Goal: Information Seeking & Learning: Check status

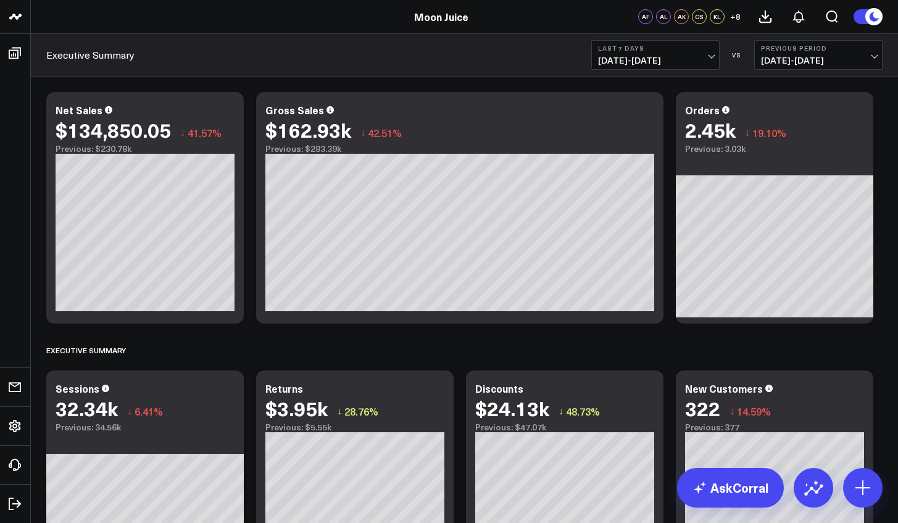
click at [705, 62] on span "[DATE] - [DATE]" at bounding box center [655, 61] width 115 height 10
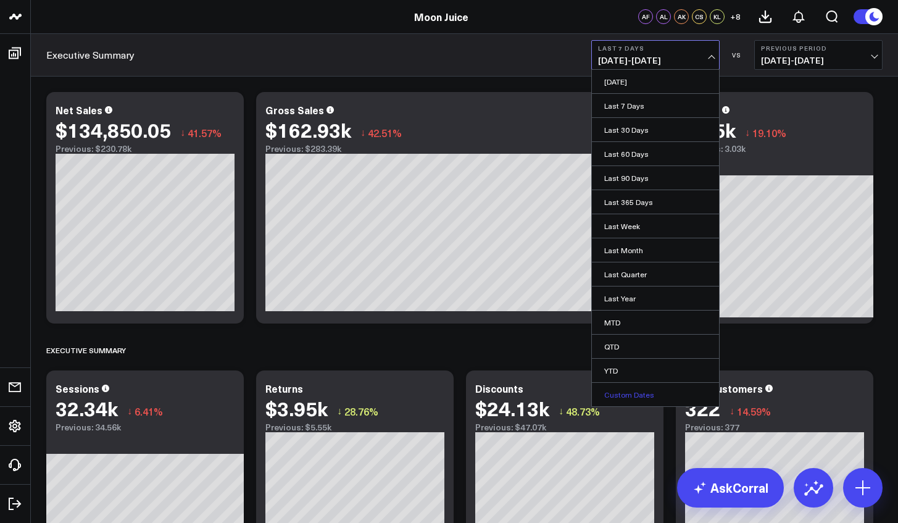
click at [656, 395] on link "Custom Dates" at bounding box center [655, 394] width 127 height 23
select select "8"
select select "2025"
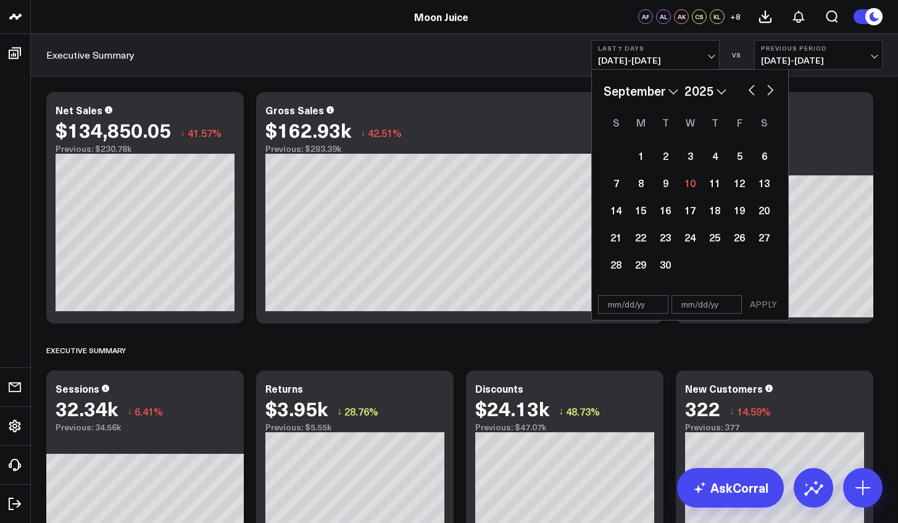
click at [663, 91] on select "January February March April May June July August September October November De…" at bounding box center [640, 90] width 75 height 19
select select "10"
select select "2025"
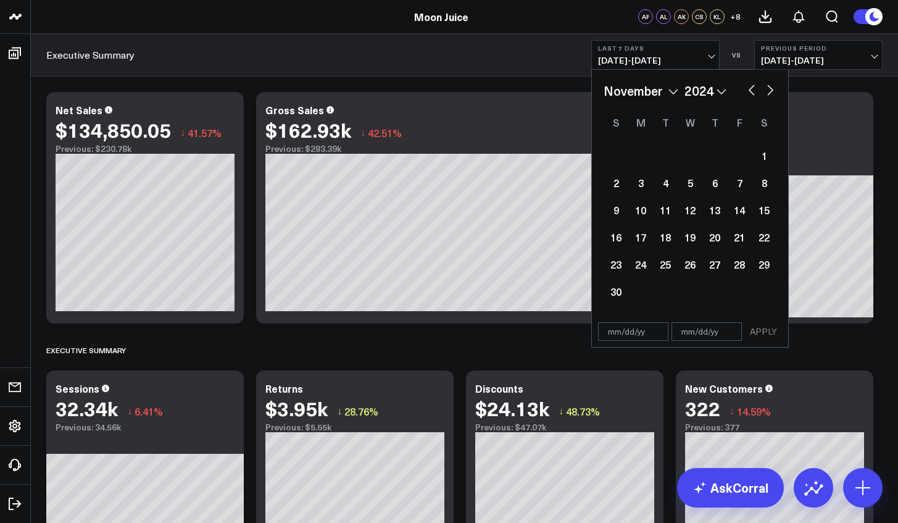
select select "10"
select select "2024"
click at [664, 265] on div "26" at bounding box center [665, 264] width 25 height 25
type input "[DATE]"
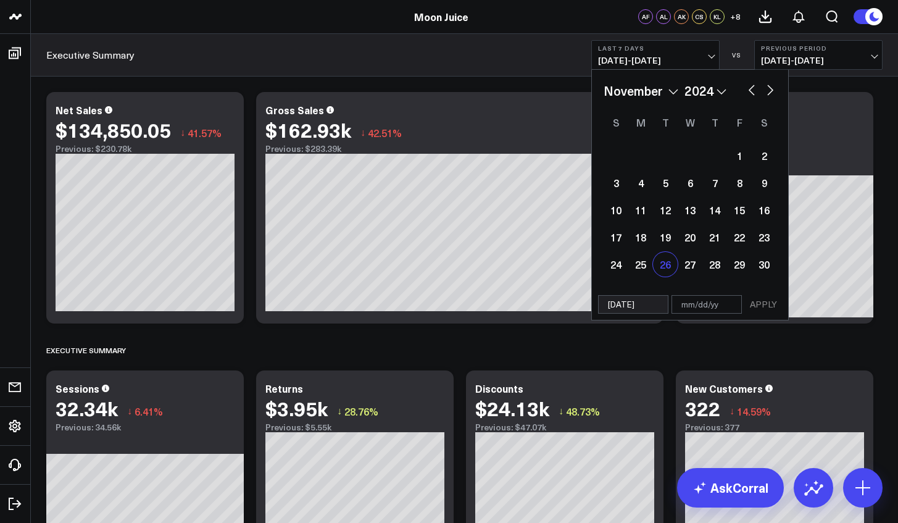
select select "10"
select select "2024"
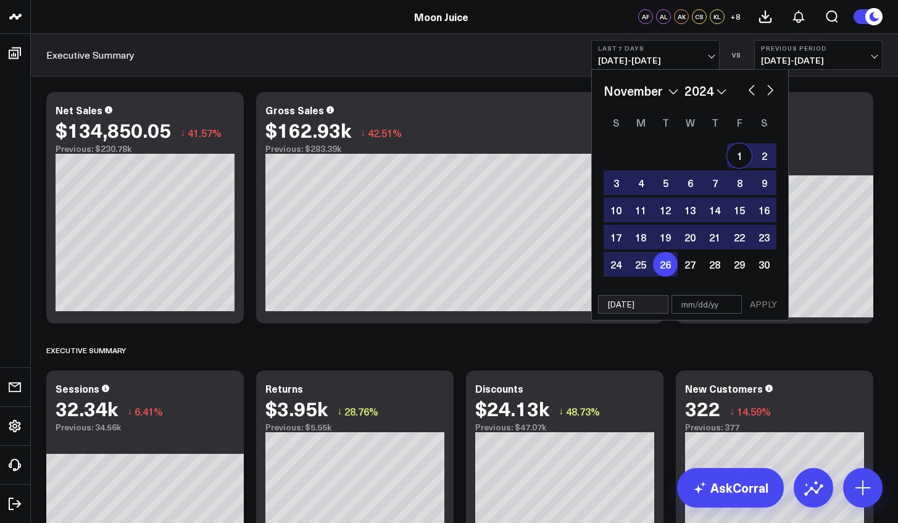
click at [770, 94] on button "button" at bounding box center [770, 88] width 12 height 15
select select "11"
select select "2024"
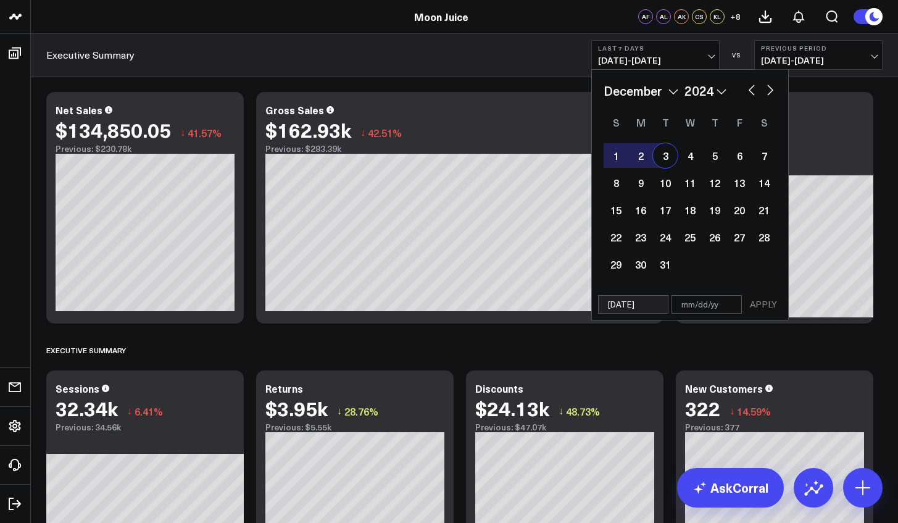
click at [668, 157] on div "3" at bounding box center [665, 155] width 25 height 25
type input "[DATE]"
select select "11"
select select "2024"
click at [765, 302] on button "APPLY" at bounding box center [763, 304] width 37 height 19
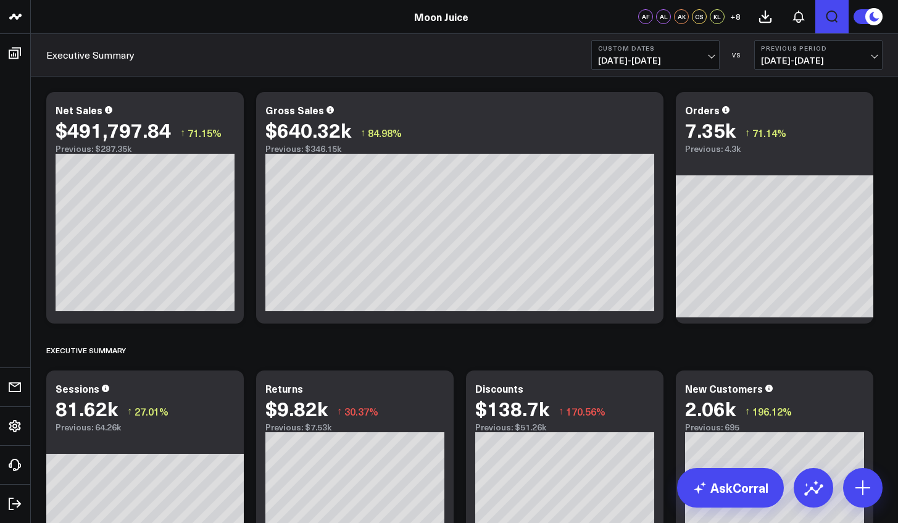
click at [826, 14] on icon "Open search" at bounding box center [832, 16] width 12 height 12
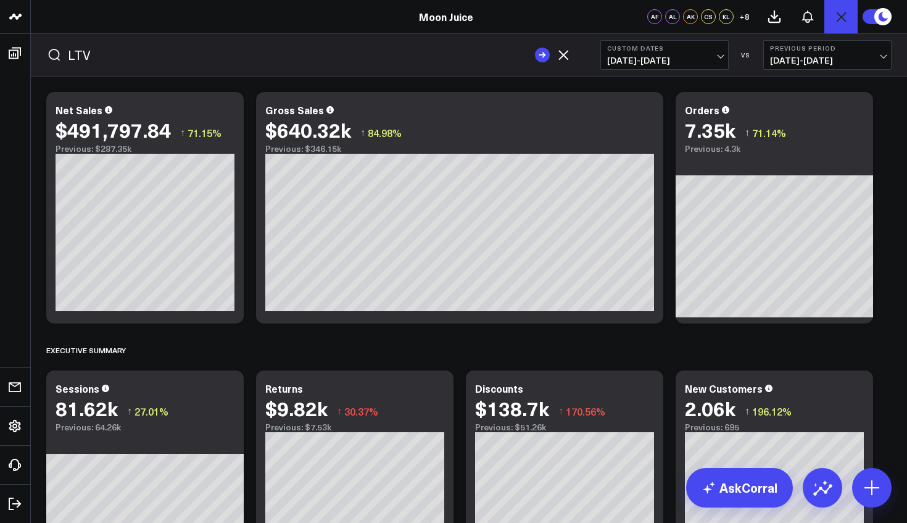
type input "LTV"
click at [535, 48] on button "submit" at bounding box center [542, 55] width 15 height 15
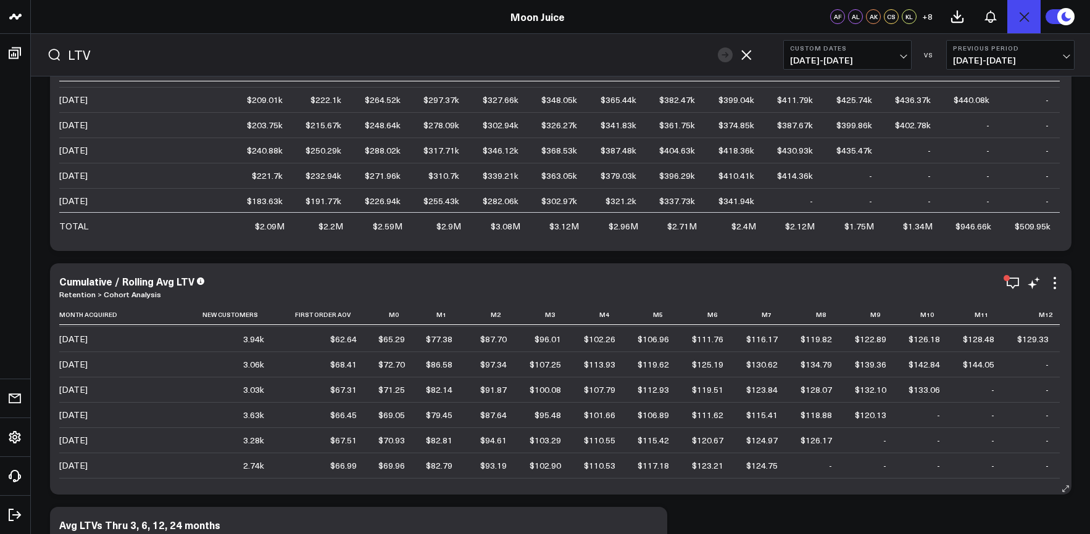
scroll to position [590, 0]
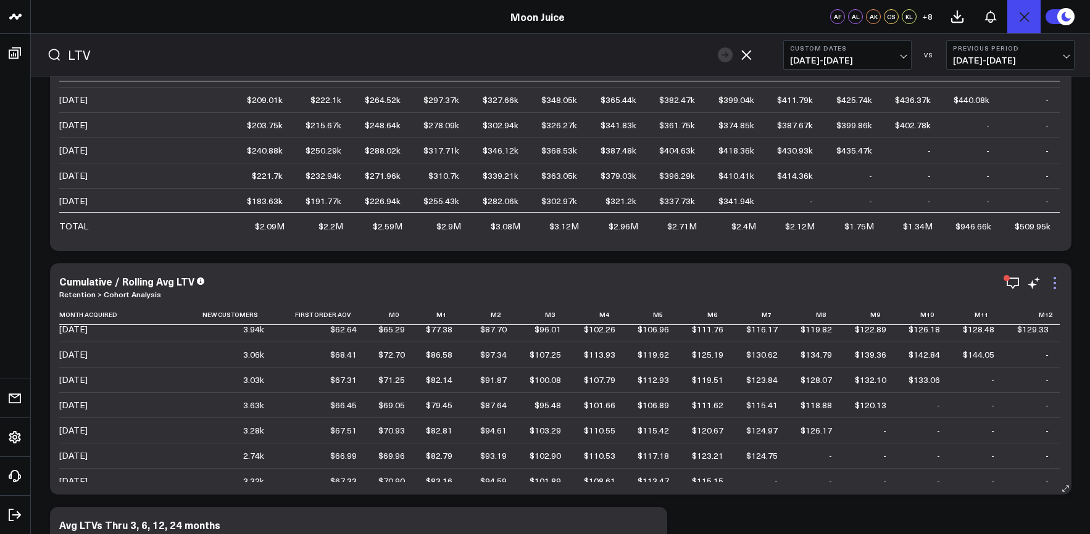
click at [897, 286] on icon at bounding box center [1054, 283] width 15 height 15
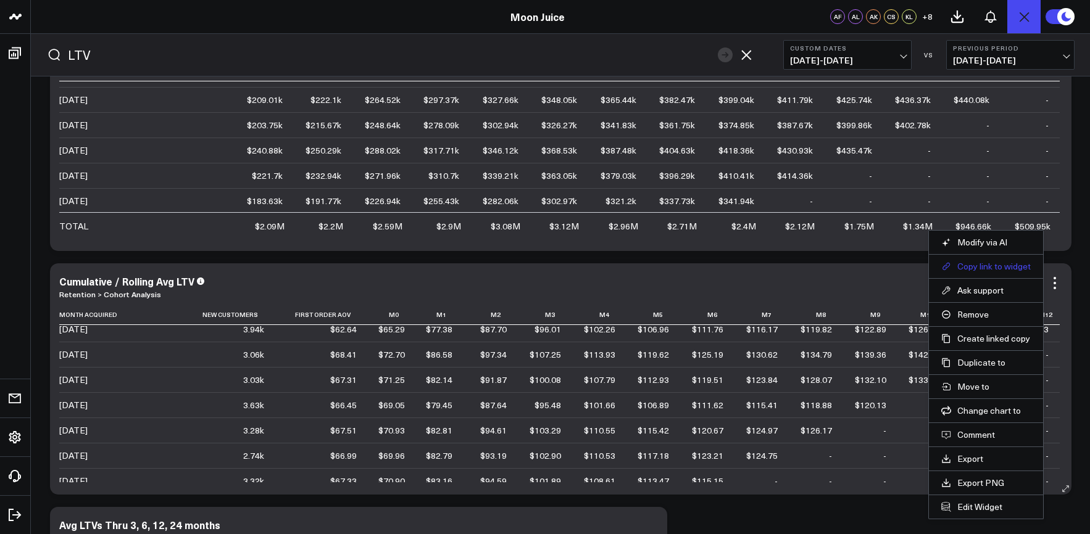
click at [897, 271] on button "Copy link to widget" at bounding box center [985, 266] width 89 height 11
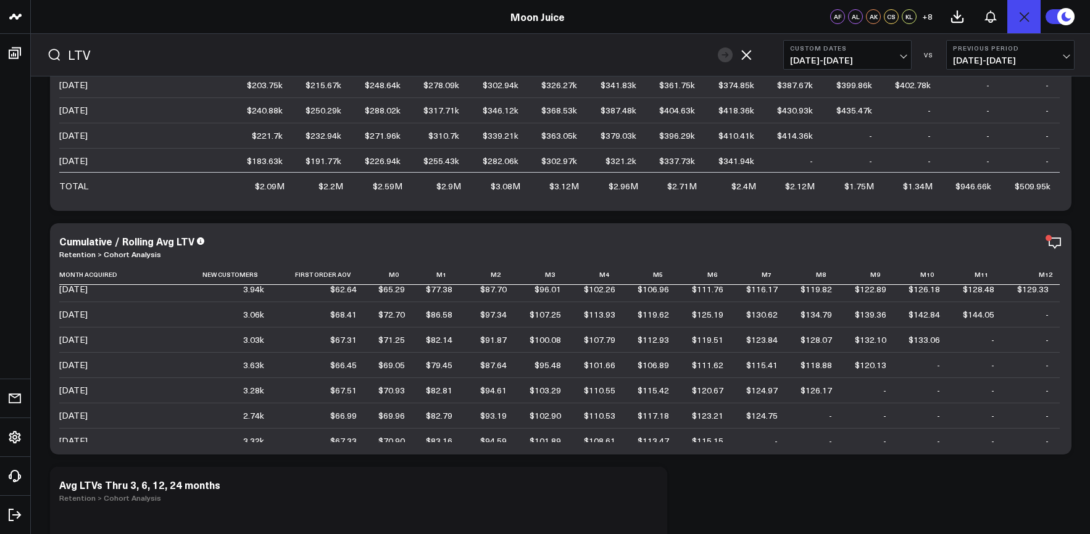
scroll to position [3285, 0]
click at [325, 225] on div "Cumulative / Rolling Avg LTV Retention > Cohort Analysis Month Acquired New Cus…" at bounding box center [560, 336] width 1021 height 231
click at [897, 240] on icon at bounding box center [1054, 241] width 2 height 2
click at [851, 228] on div "Cumulative / Rolling Avg LTV Retention > Cohort Analysis Month Acquired New Cus…" at bounding box center [560, 336] width 1021 height 231
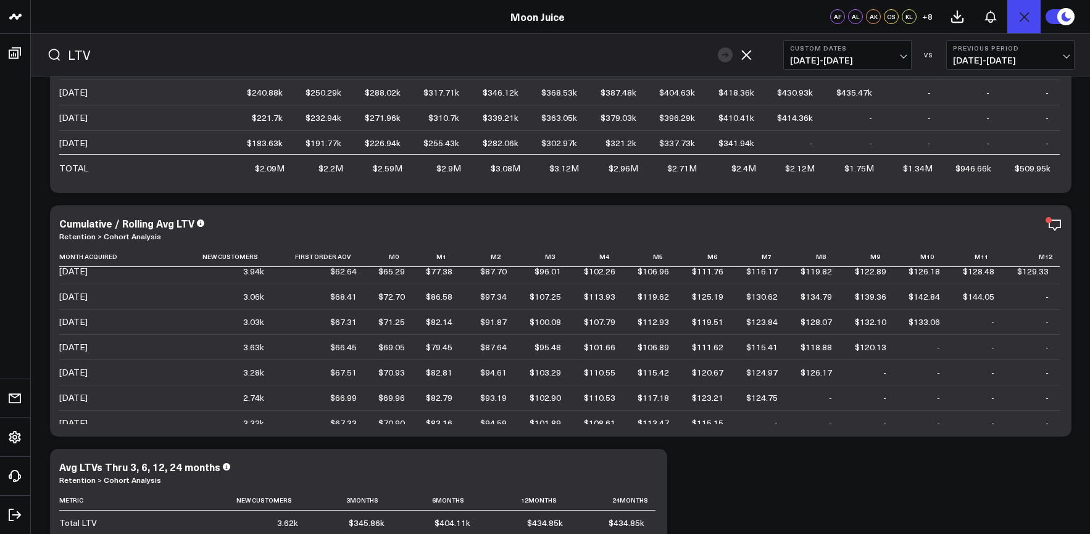
scroll to position [3303, 0]
click at [232, 315] on td "3.03k" at bounding box center [229, 319] width 93 height 25
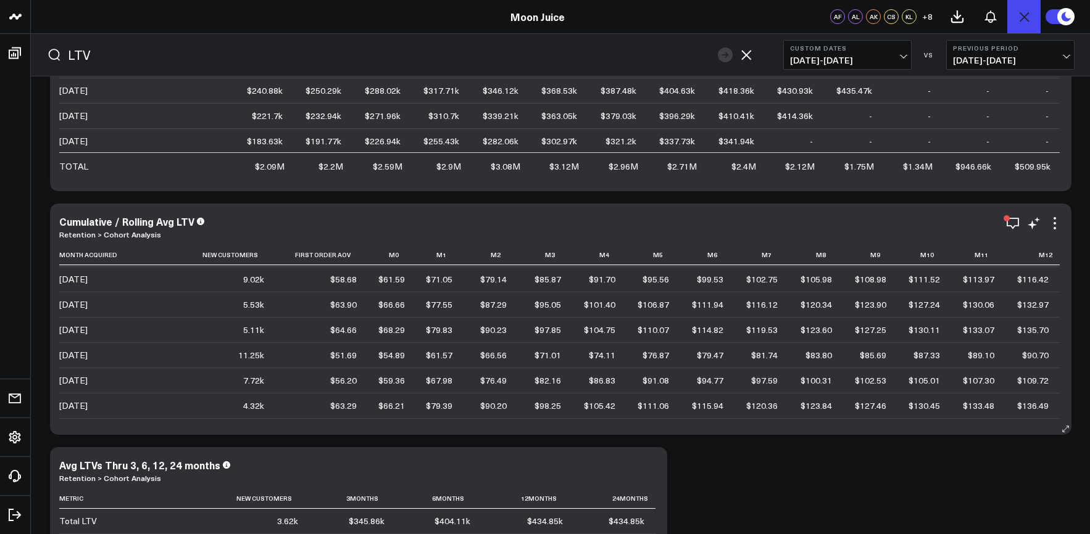
scroll to position [410, 0]
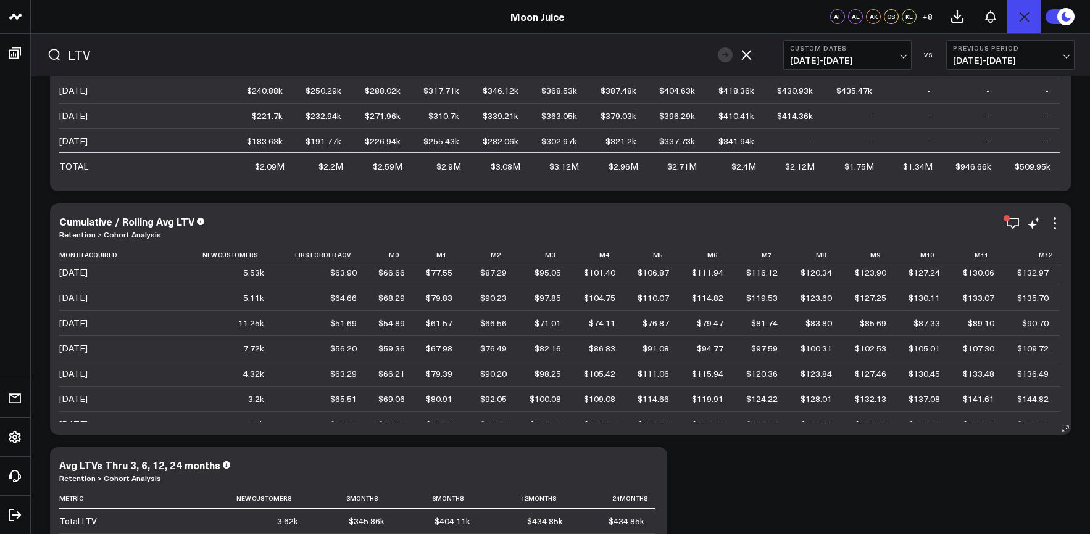
click at [128, 320] on td "[DATE]" at bounding box center [120, 322] width 123 height 25
click at [897, 183] on div "Cumulative / Rolling Total LTV Retention > Cohort Analysis Month Acquired First…" at bounding box center [560, 75] width 1021 height 231
click at [897, 224] on icon at bounding box center [1054, 223] width 15 height 15
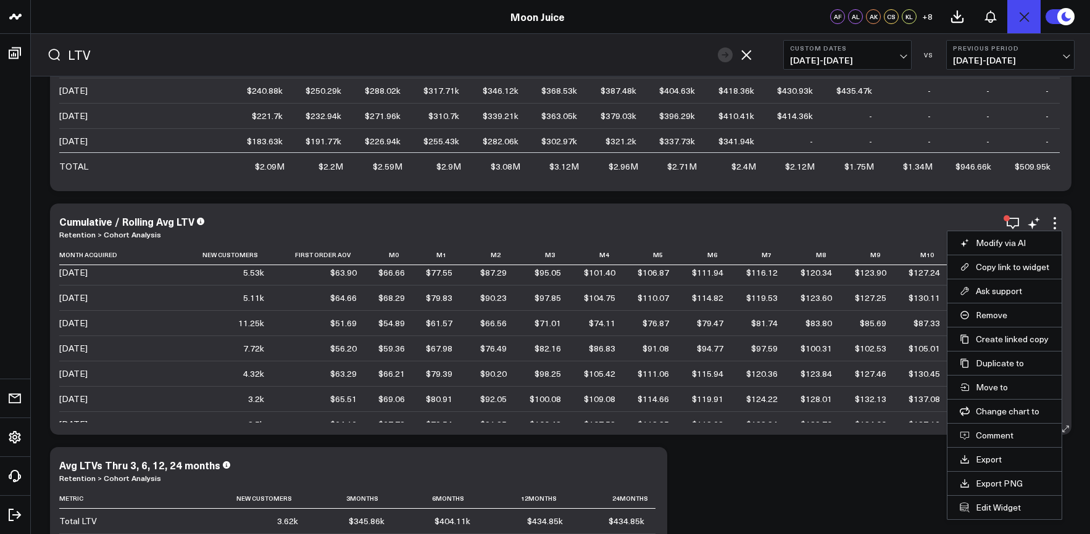
click at [586, 217] on div "Cumulative / Rolling Avg LTV" at bounding box center [560, 221] width 1003 height 11
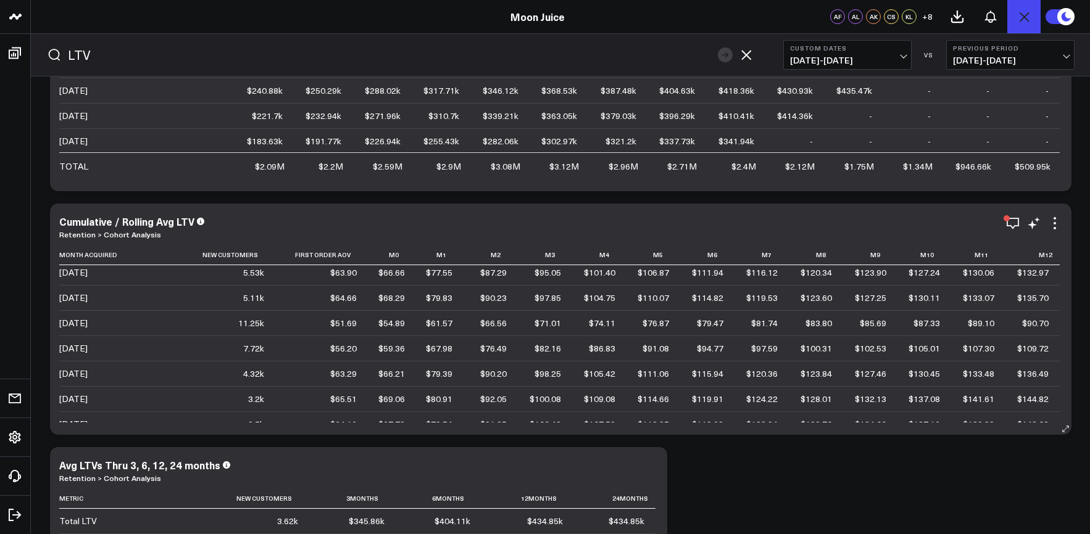
click at [51, 204] on div "Cumulative / Rolling Avg LTV Retention > Cohort Analysis Month Acquired New Cus…" at bounding box center [560, 319] width 1021 height 231
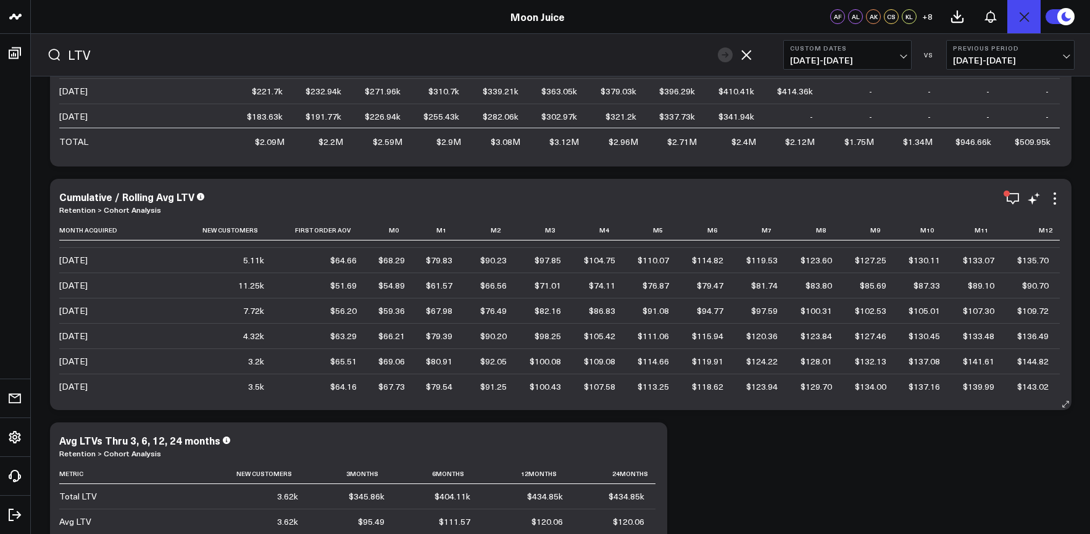
scroll to position [410, 0]
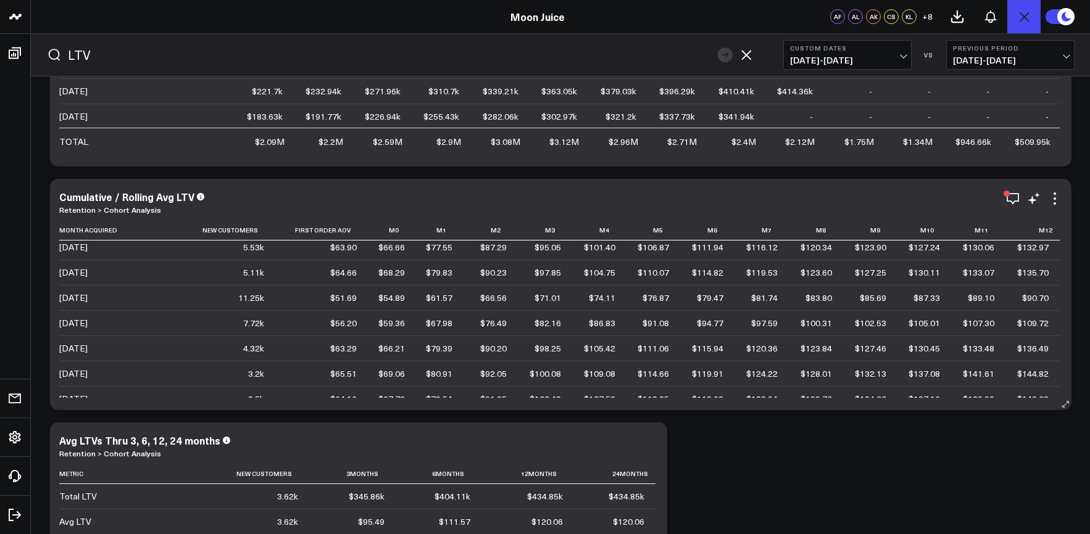
click at [342, 297] on div "$51.69" at bounding box center [343, 298] width 27 height 12
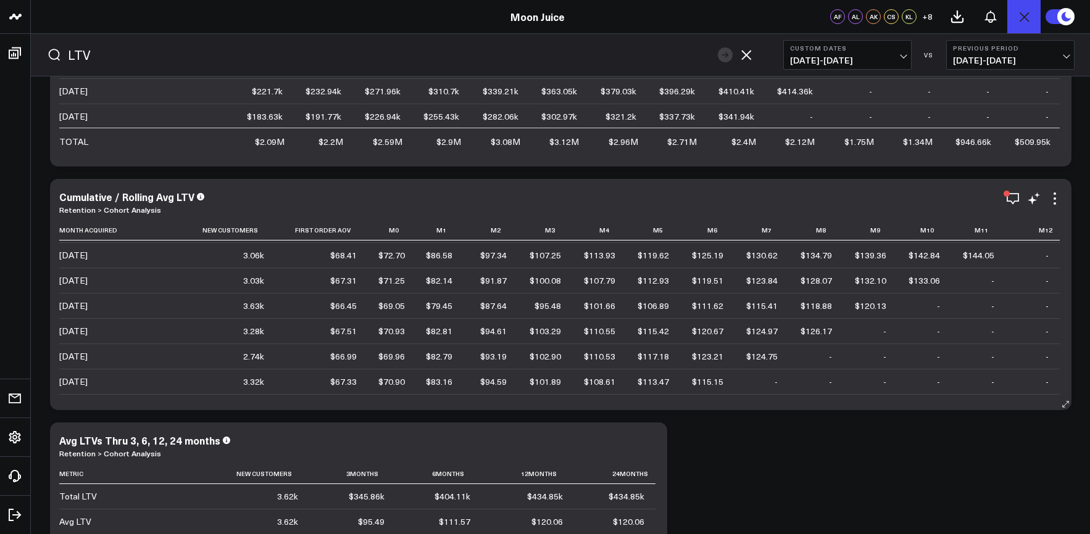
scroll to position [604, 0]
click at [88, 281] on div "[DATE]" at bounding box center [73, 281] width 28 height 12
click at [88, 308] on div "[DATE]" at bounding box center [73, 306] width 28 height 12
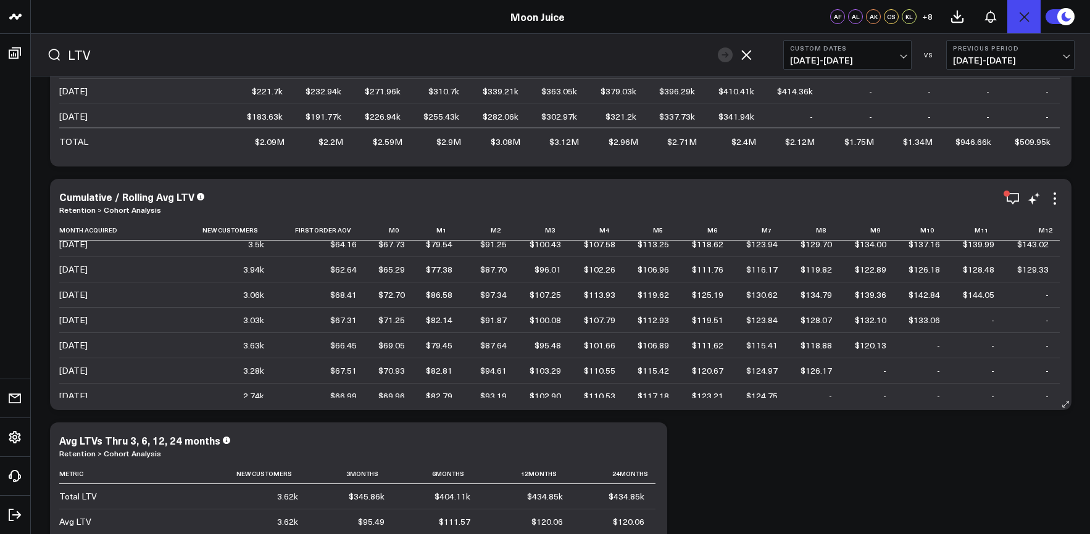
scroll to position [566, 0]
click at [349, 323] on div "$67.31" at bounding box center [343, 319] width 27 height 12
click at [897, 321] on div "$133.06" at bounding box center [923, 319] width 31 height 12
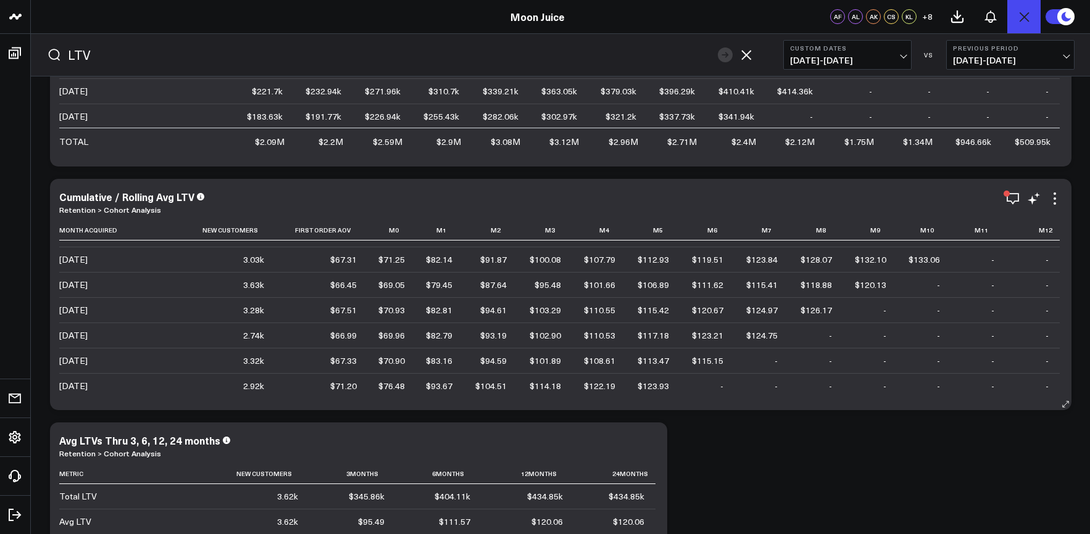
scroll to position [606, 0]
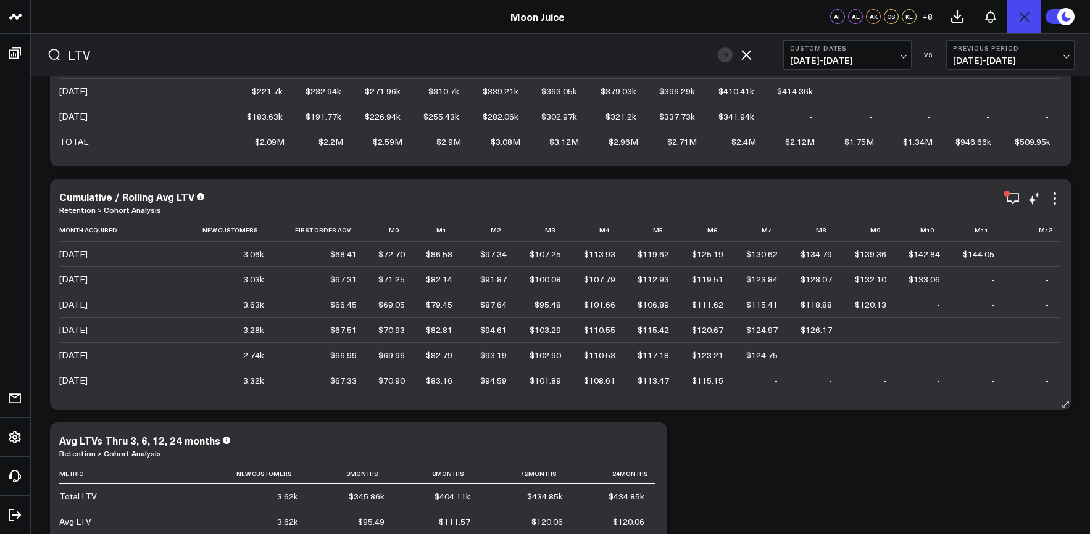
click at [816, 332] on div "$126.17" at bounding box center [815, 330] width 31 height 12
click at [763, 358] on div "$124.75" at bounding box center [761, 355] width 31 height 12
click at [768, 339] on td "$124.97" at bounding box center [761, 329] width 54 height 25
click at [821, 332] on div "$126.17" at bounding box center [815, 330] width 31 height 12
click at [818, 308] on div "$118.88" at bounding box center [815, 305] width 31 height 12
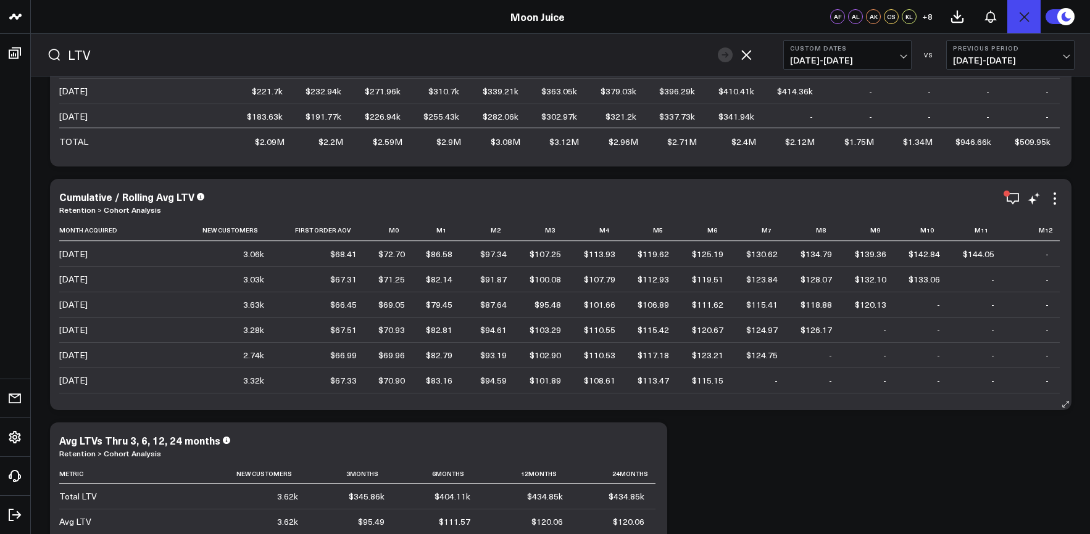
click at [819, 301] on div "$118.88" at bounding box center [815, 305] width 31 height 12
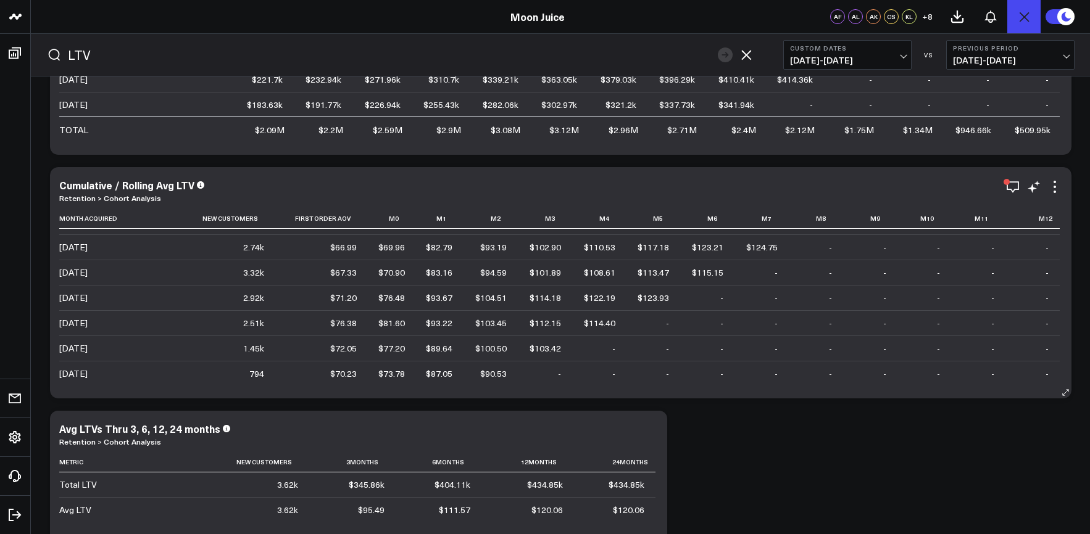
scroll to position [3343, 0]
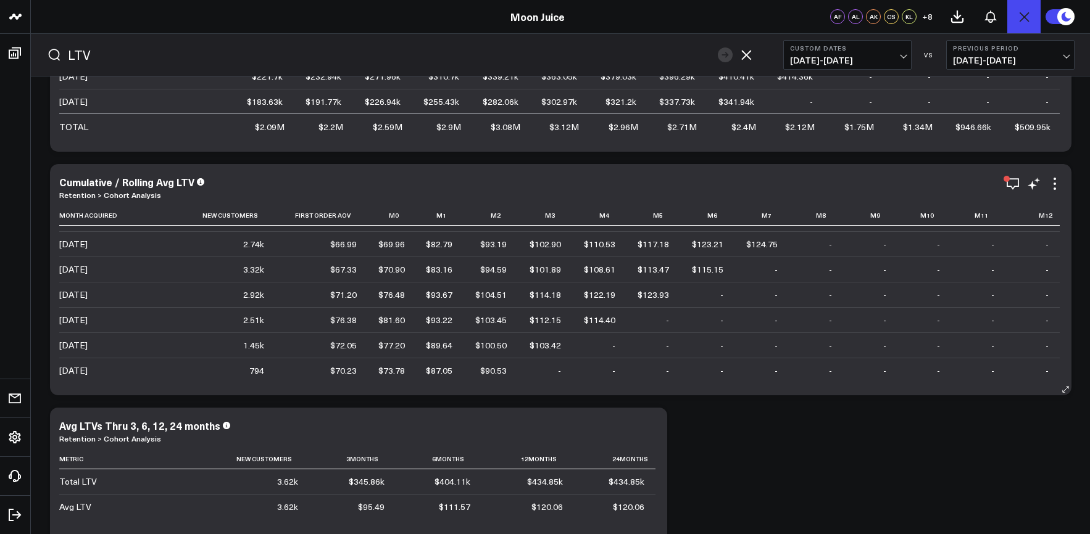
click at [342, 321] on div "$76.38" at bounding box center [343, 320] width 27 height 12
click at [345, 345] on div "$72.05" at bounding box center [343, 345] width 27 height 12
click at [345, 373] on div "$70.23" at bounding box center [343, 371] width 27 height 12
click at [396, 374] on div "$73.78" at bounding box center [391, 371] width 27 height 12
click at [350, 324] on div "$76.38" at bounding box center [343, 320] width 27 height 12
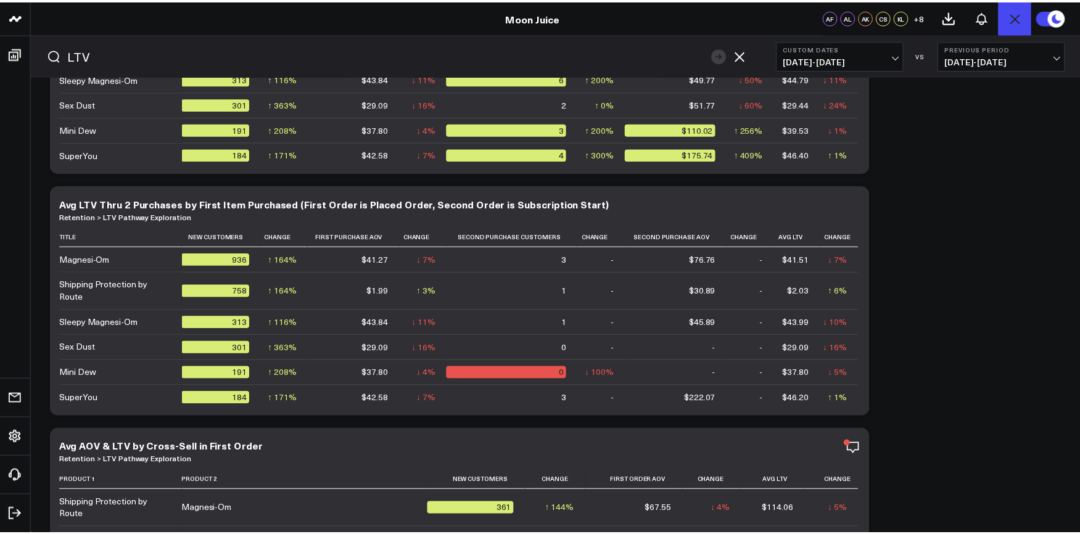
scroll to position [103, 0]
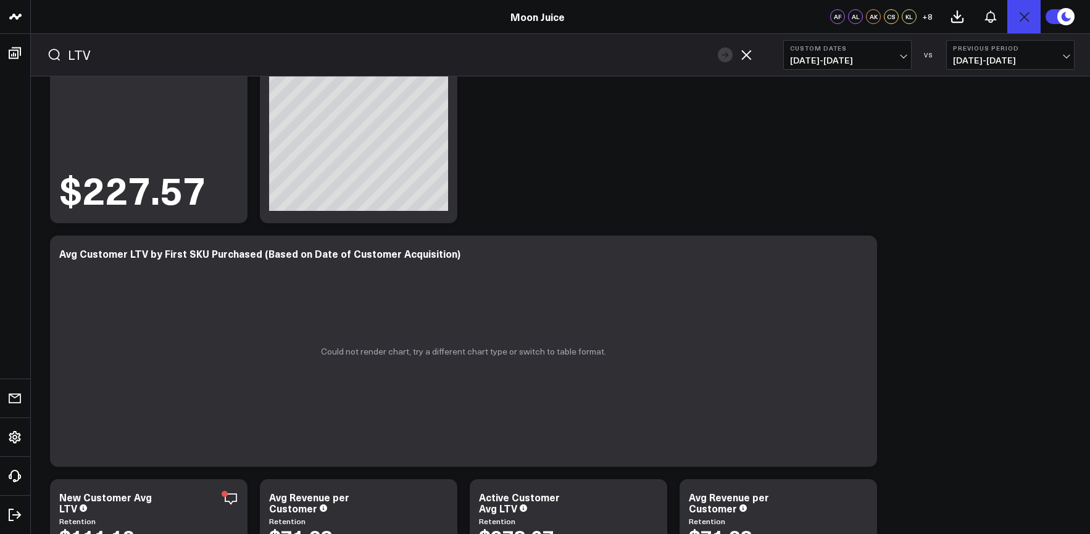
click at [747, 57] on icon "button" at bounding box center [745, 55] width 15 height 15
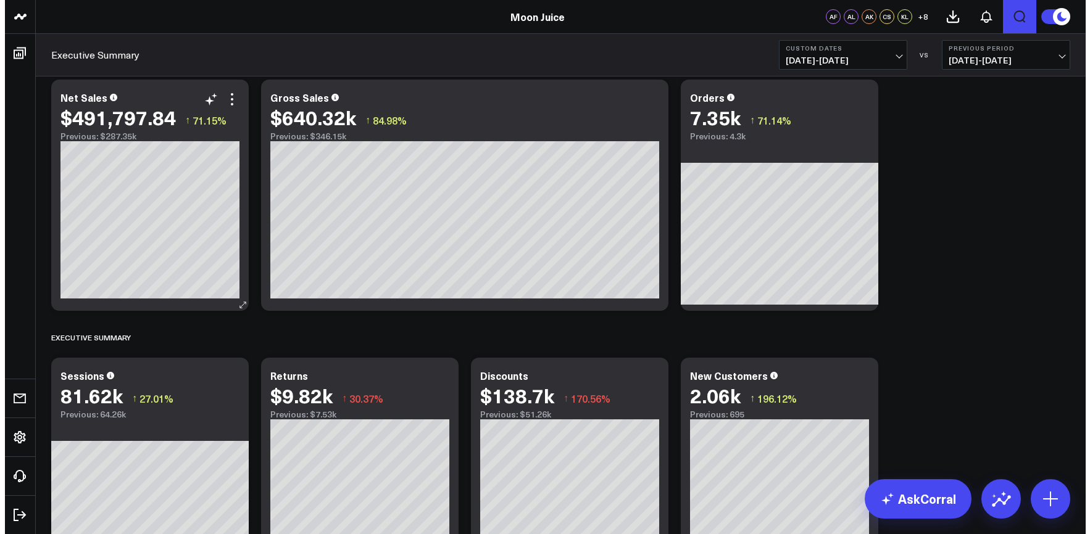
scroll to position [0, 0]
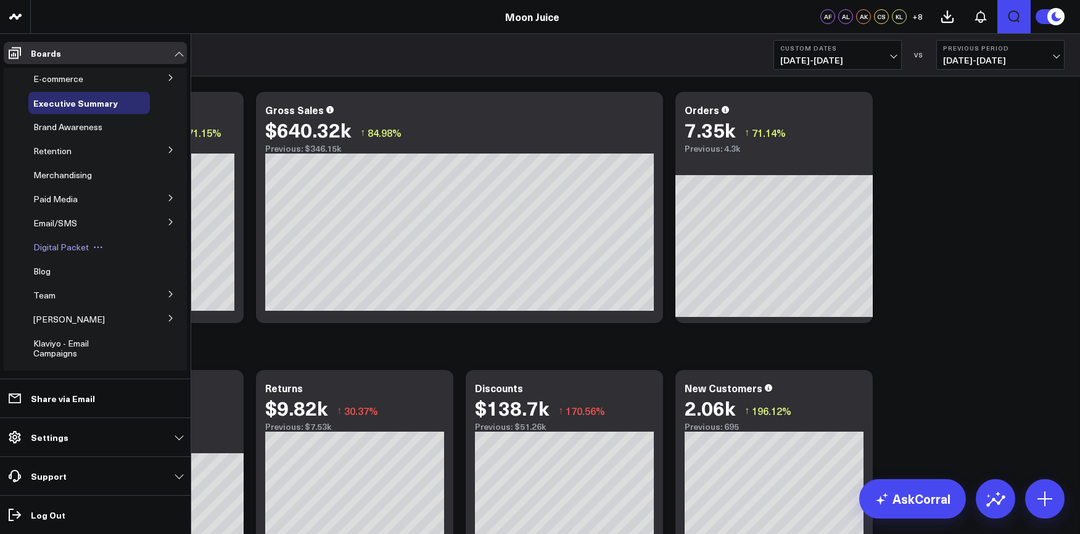
click at [69, 252] on span "Digital Packet" at bounding box center [61, 247] width 56 height 12
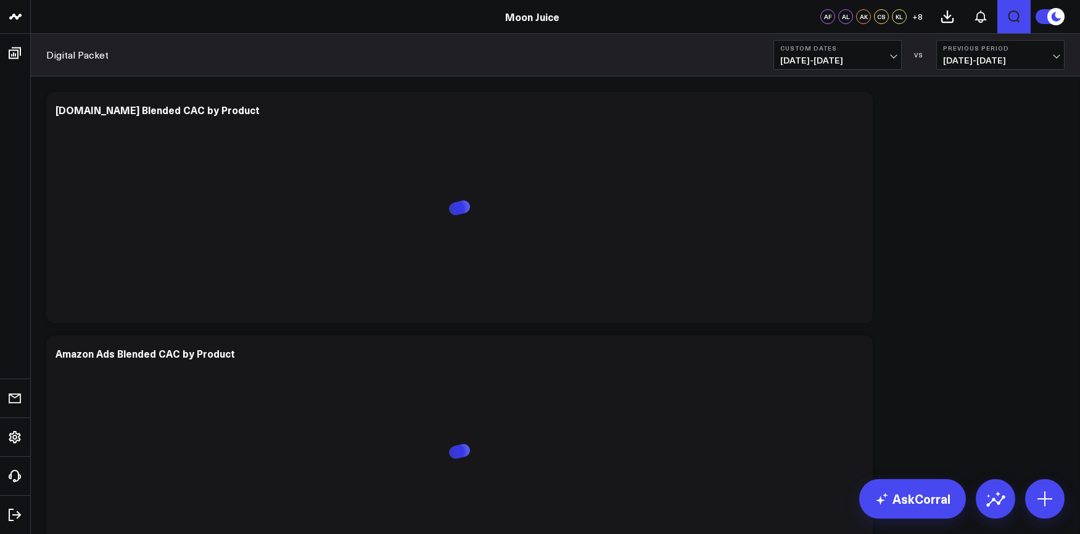
click at [511, 65] on div "Digital Packet Custom Dates [DATE] - [DATE] VS Previous Period [DATE] - [DATE]" at bounding box center [555, 55] width 1049 height 43
click at [897, 14] on icon "Open search" at bounding box center [1014, 16] width 15 height 15
click at [368, 62] on input "text" at bounding box center [395, 55] width 655 height 19
type input "amazon"
click at [718, 48] on button "submit" at bounding box center [725, 55] width 15 height 15
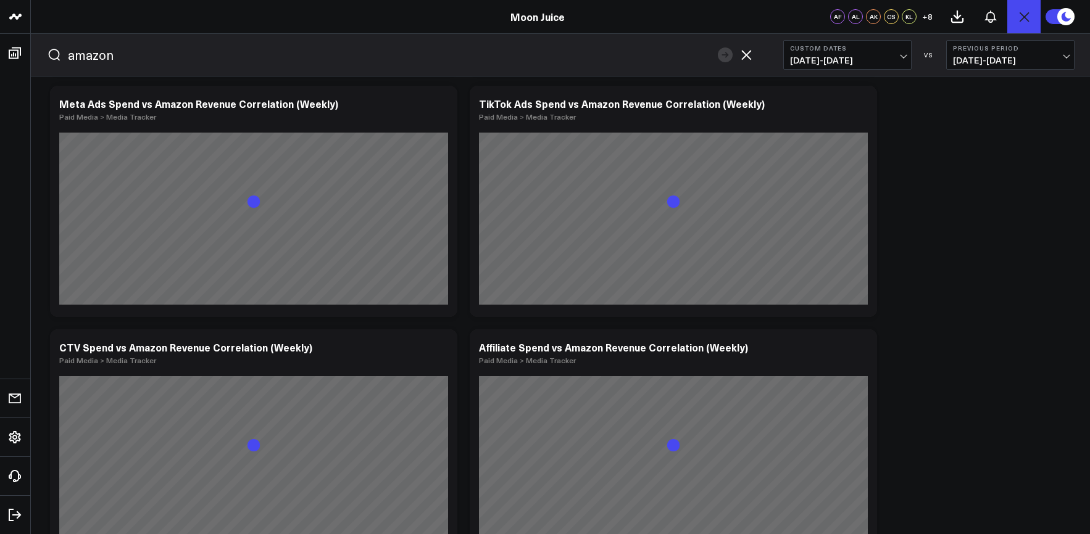
scroll to position [521, 0]
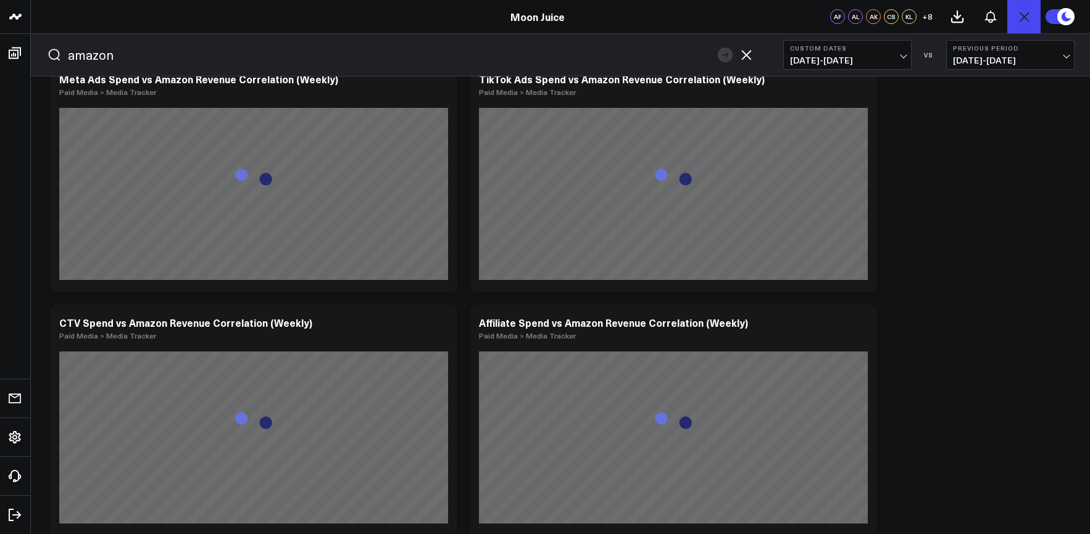
click at [859, 64] on span "[DATE] - [DATE]" at bounding box center [847, 61] width 115 height 10
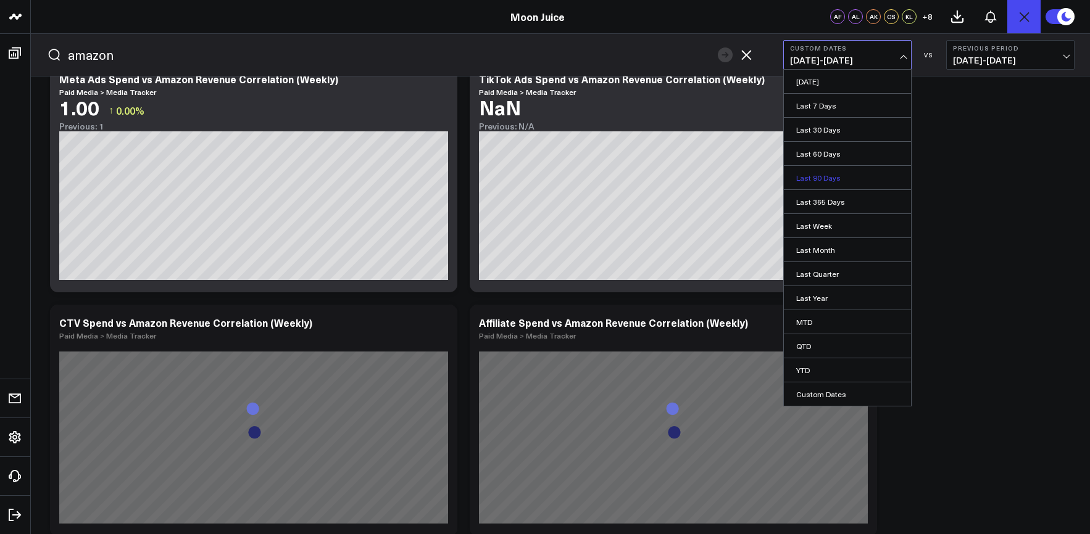
click at [842, 181] on link "Last 90 Days" at bounding box center [847, 177] width 127 height 23
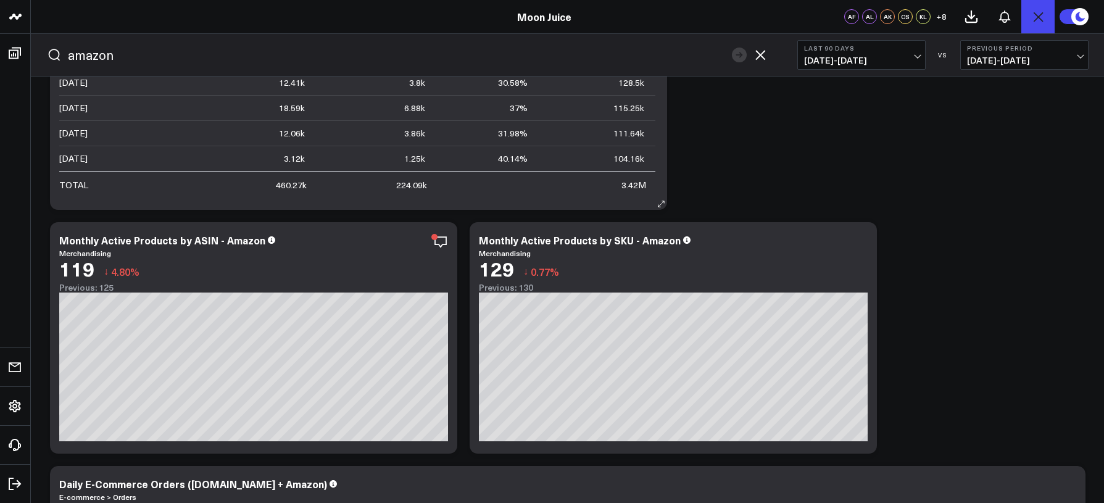
scroll to position [1891, 0]
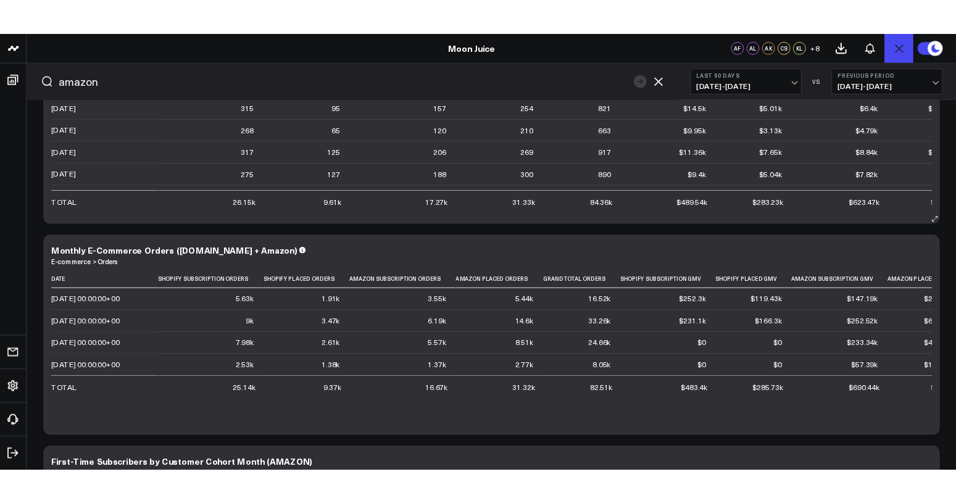
scroll to position [0, 0]
